Goal: Information Seeking & Learning: Check status

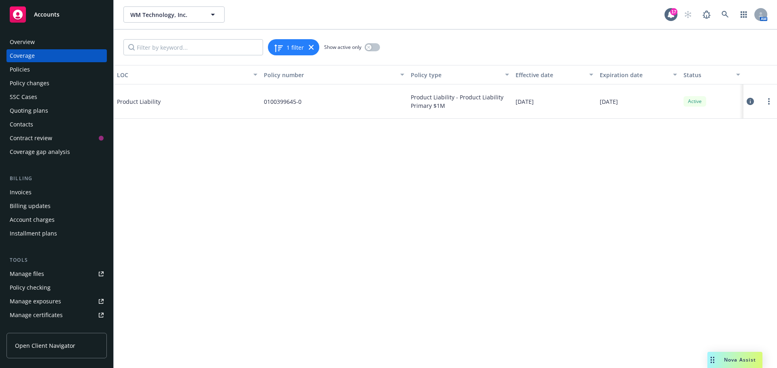
click at [33, 70] on div "Policies" at bounding box center [57, 69] width 94 height 13
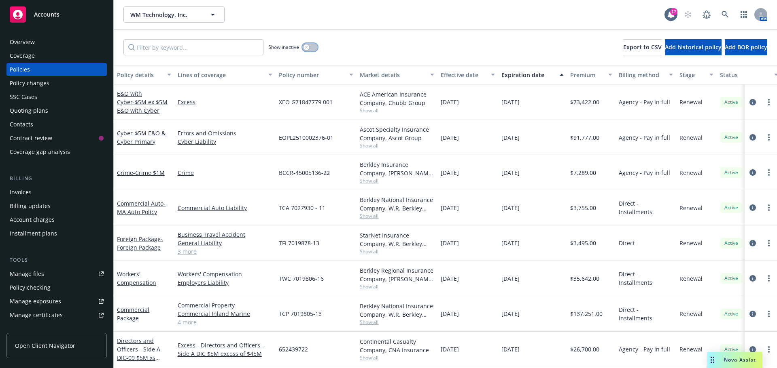
click at [310, 49] on button "button" at bounding box center [309, 47] width 15 height 8
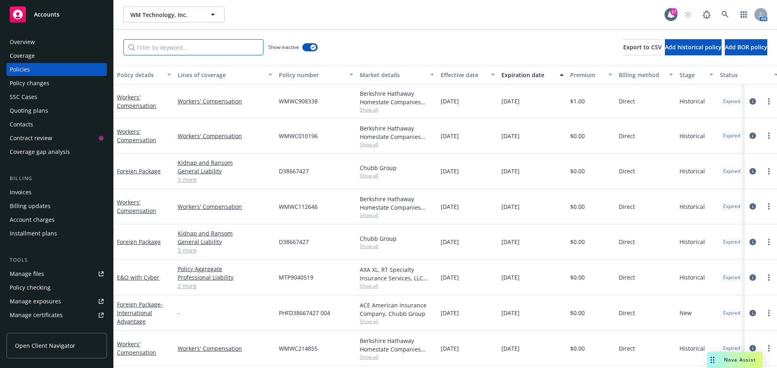
click at [199, 51] on input "Filter by keyword..." at bounding box center [193, 47] width 140 height 16
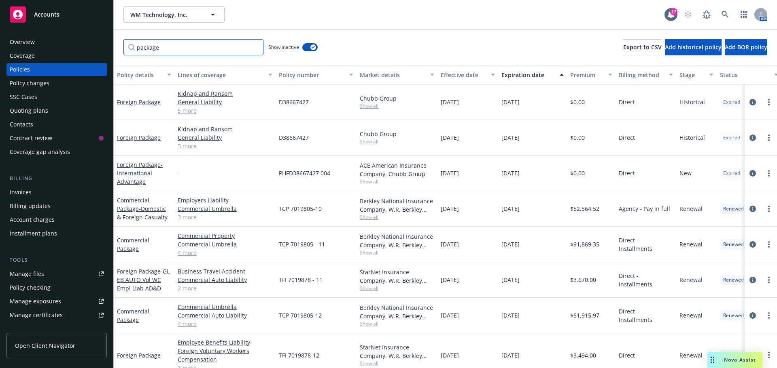
type input "package"
